Goal: Use online tool/utility: Utilize a website feature to perform a specific function

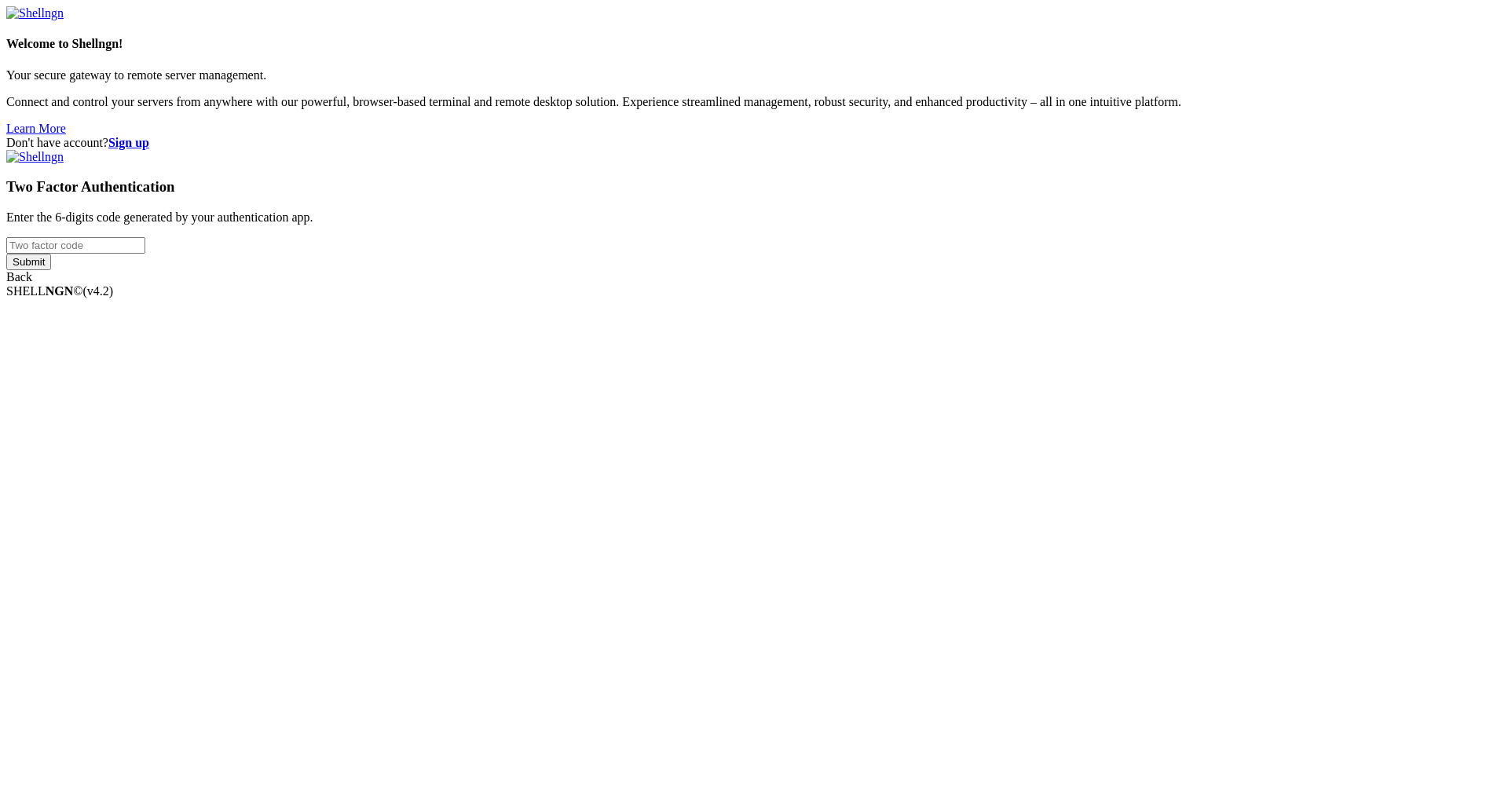
click at [146, 253] on input "number" at bounding box center [76, 245] width 139 height 16
type input "742092"
click at [51, 270] on input "Submit" at bounding box center [29, 261] width 45 height 16
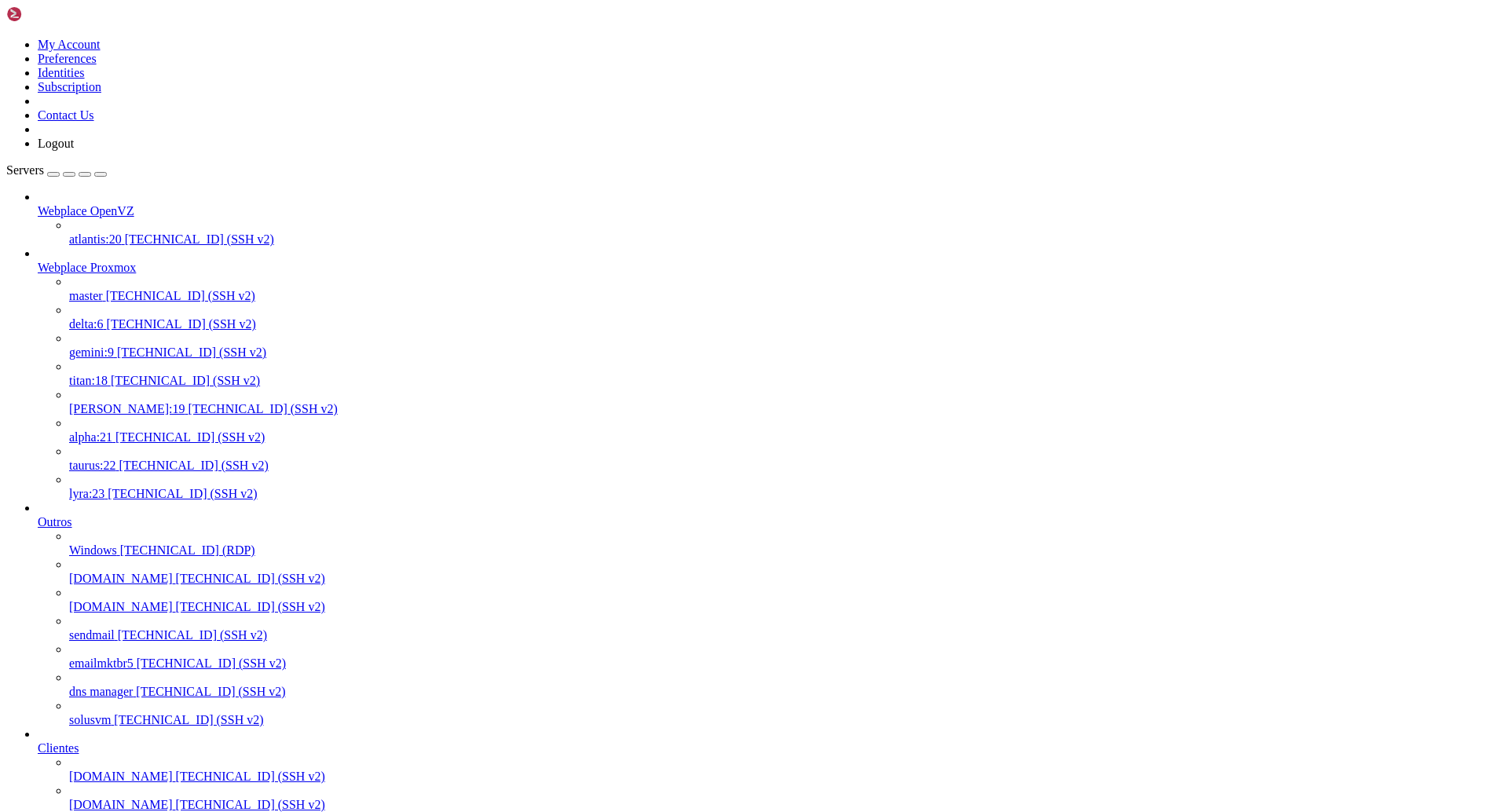
click at [122, 374] on span "[TECHNICAL_ID] (SSH v2)" at bounding box center [185, 381] width 149 height 13
click at [121, 374] on span "[TECHNICAL_ID] (SSH v2)" at bounding box center [185, 381] width 149 height 13
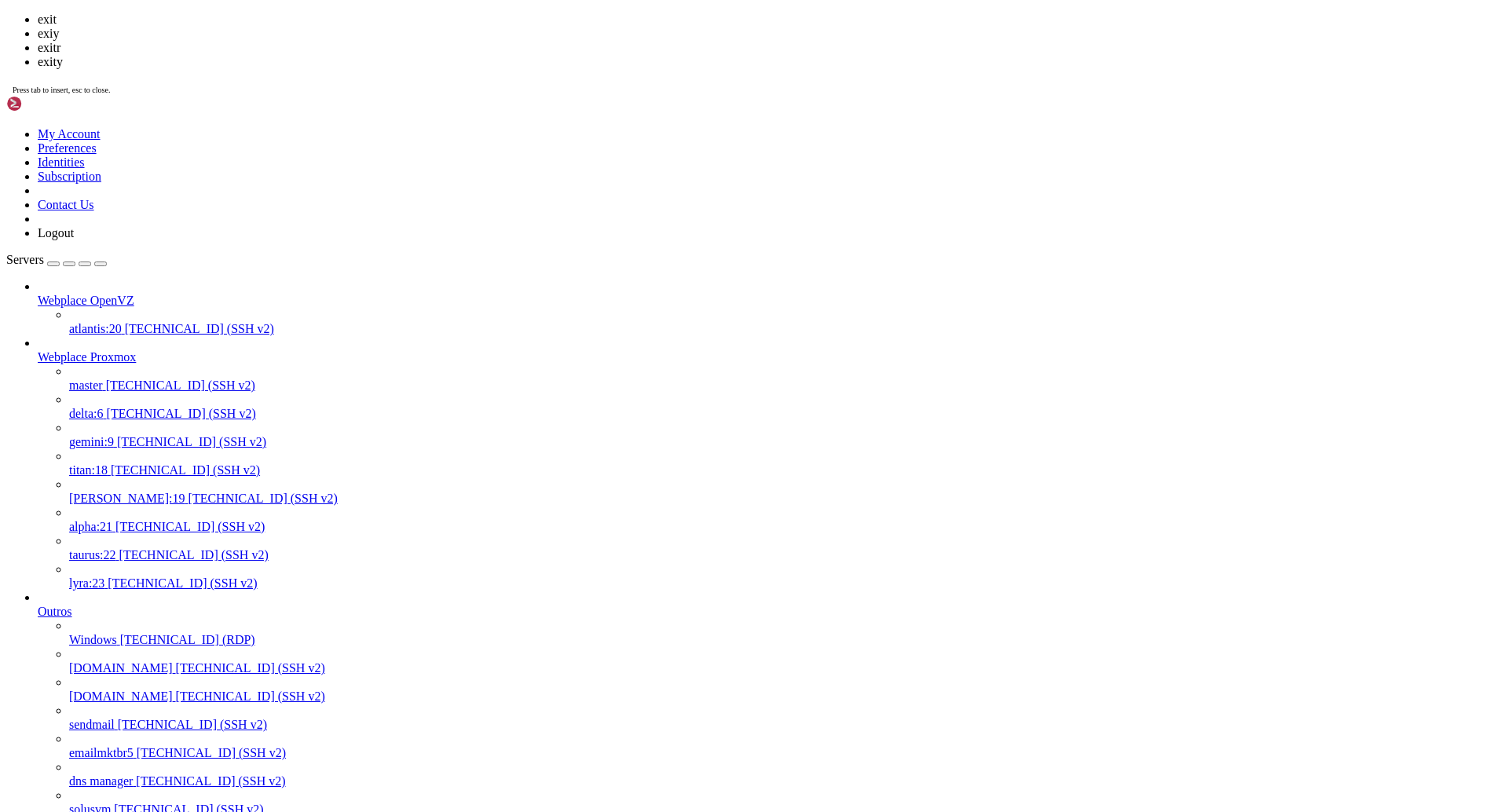
scroll to position [70, 0]
